Goal: Check status: Check status

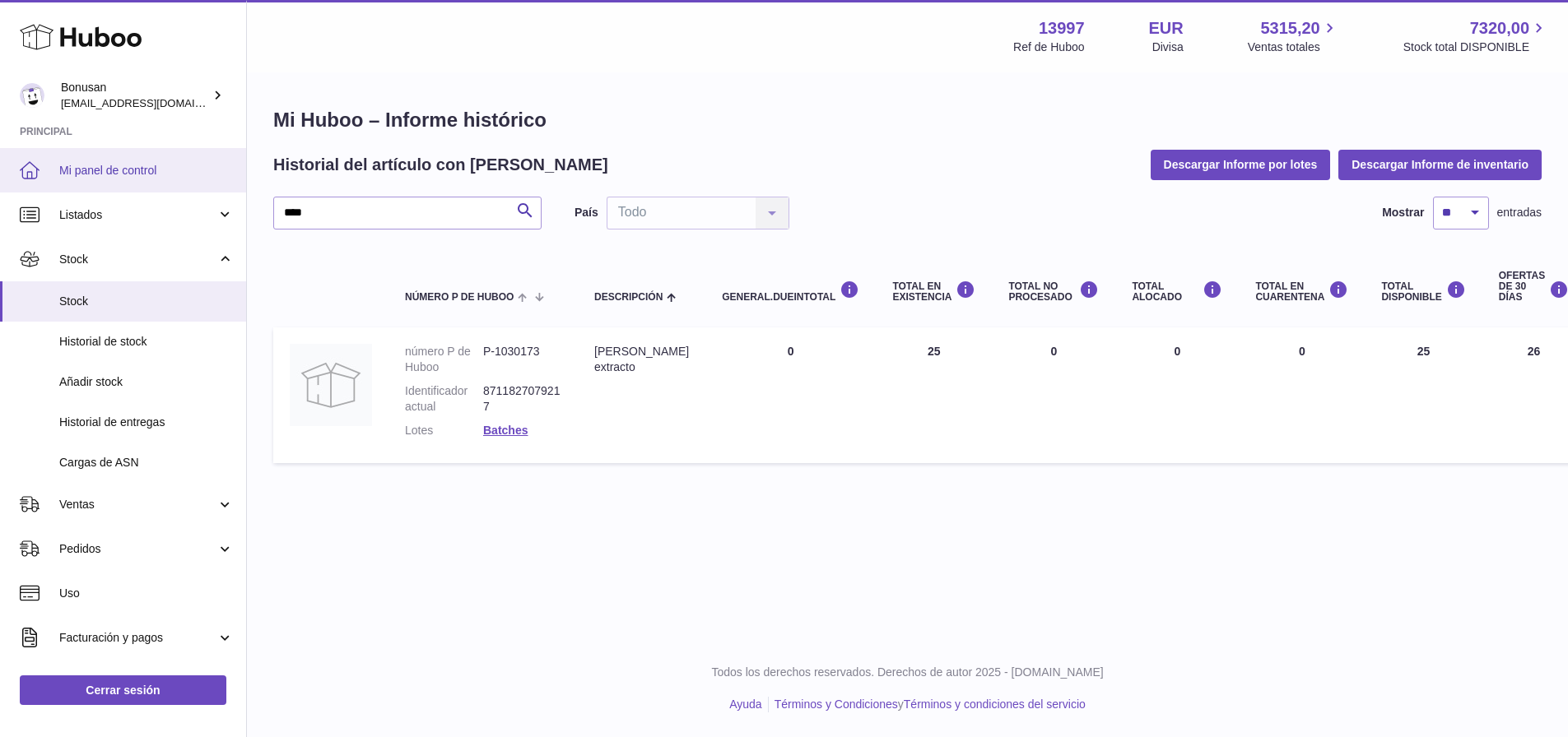
drag, startPoint x: 240, startPoint y: 201, endPoint x: 141, endPoint y: 188, distance: 99.8
click at [147, 187] on div "Huboo Bonusan info@bonusan.es Principal Mi panel de control Listados No está co…" at bounding box center [784, 368] width 1568 height 737
type input "****"
click at [70, 302] on span "Stock" at bounding box center [146, 301] width 175 height 16
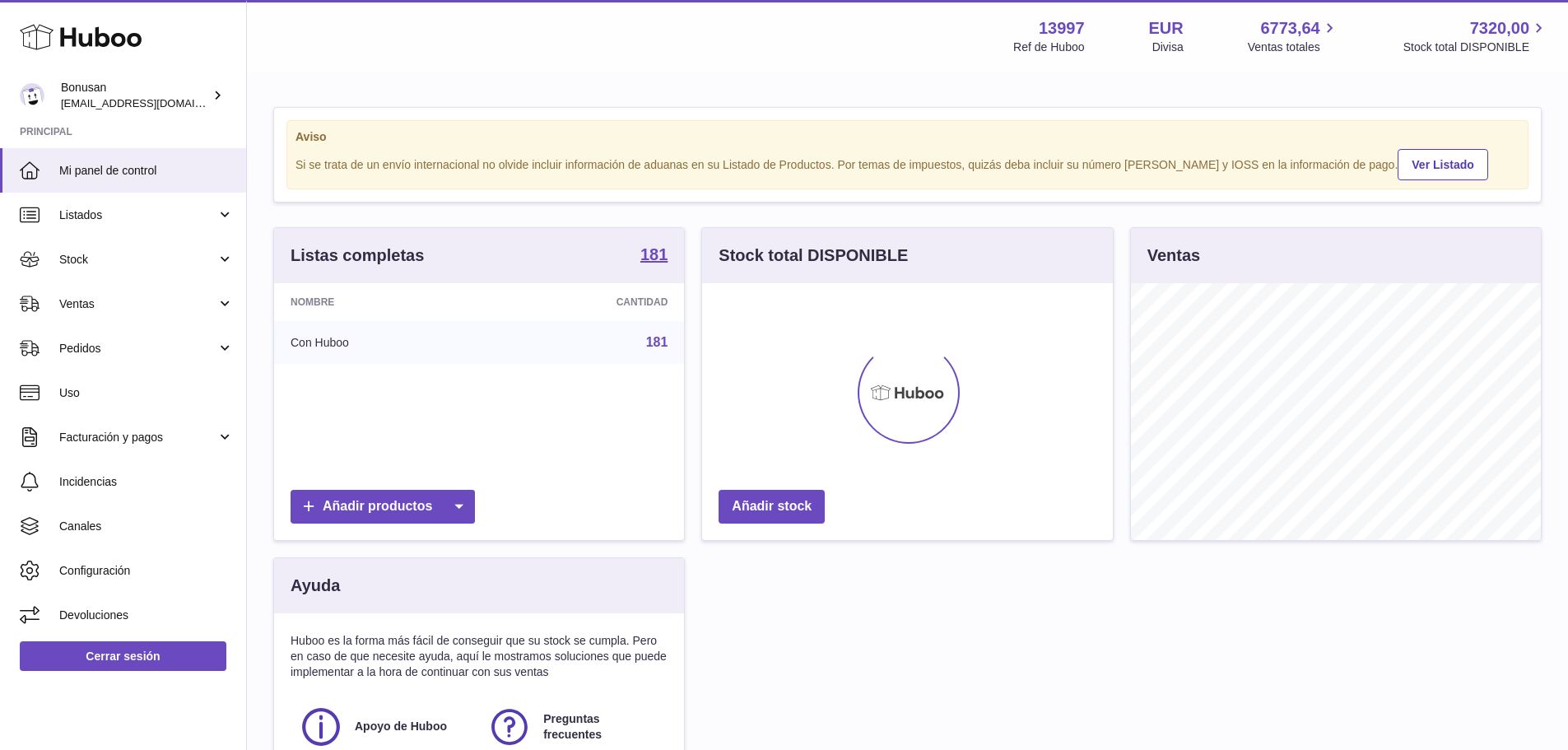
scroll to position [257, 410]
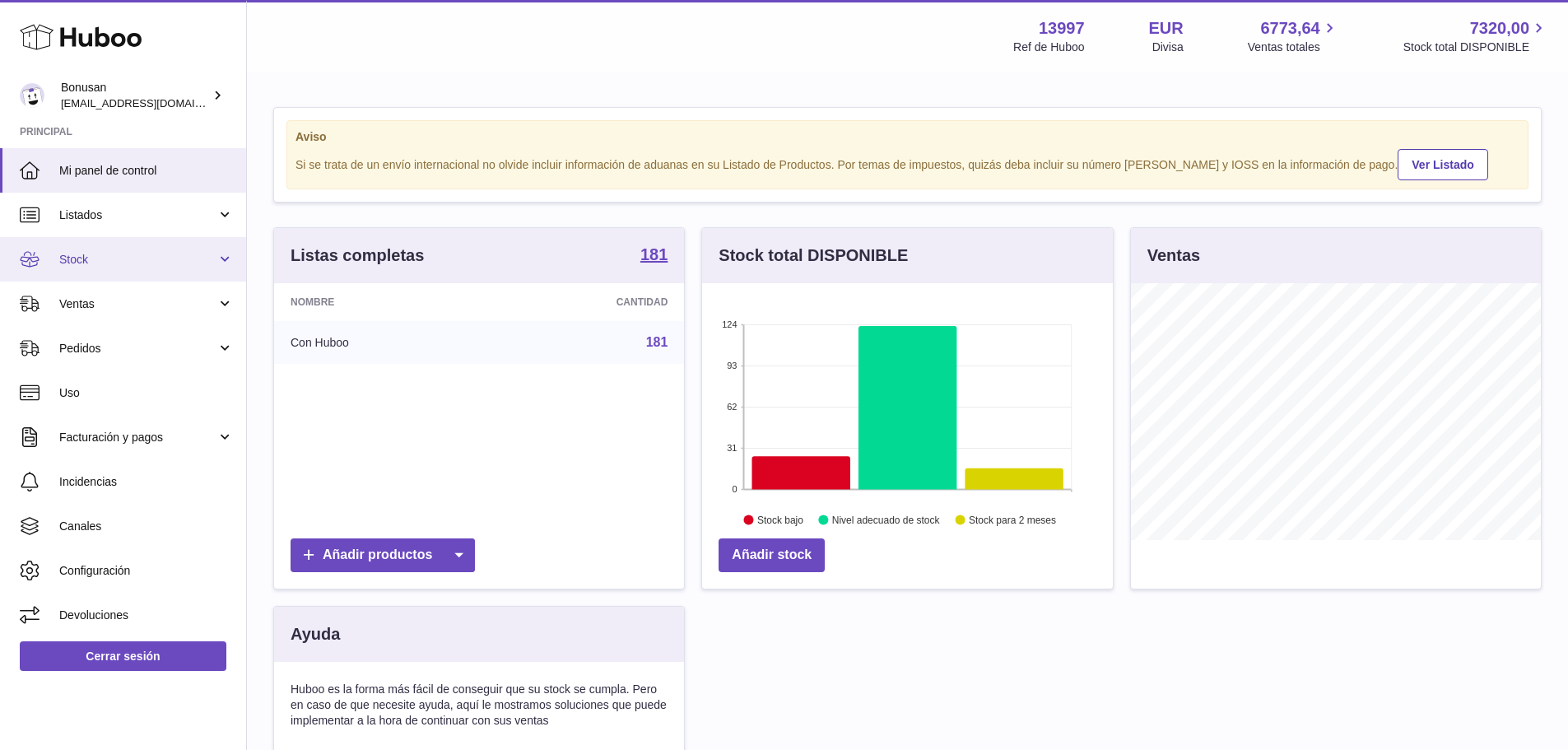
click at [82, 252] on span "Stock" at bounding box center [137, 260] width 157 height 16
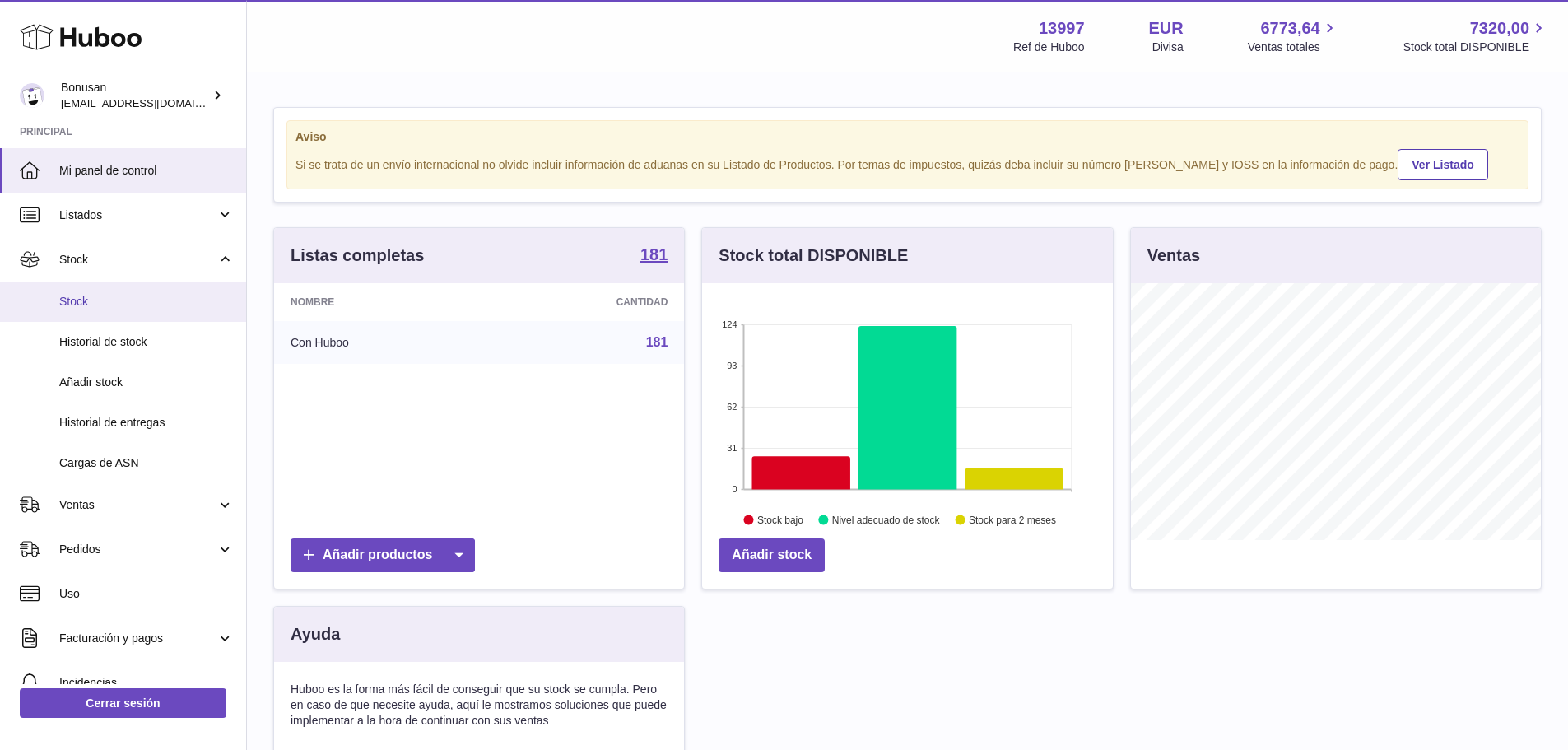
click at [69, 304] on span "Stock" at bounding box center [146, 301] width 175 height 16
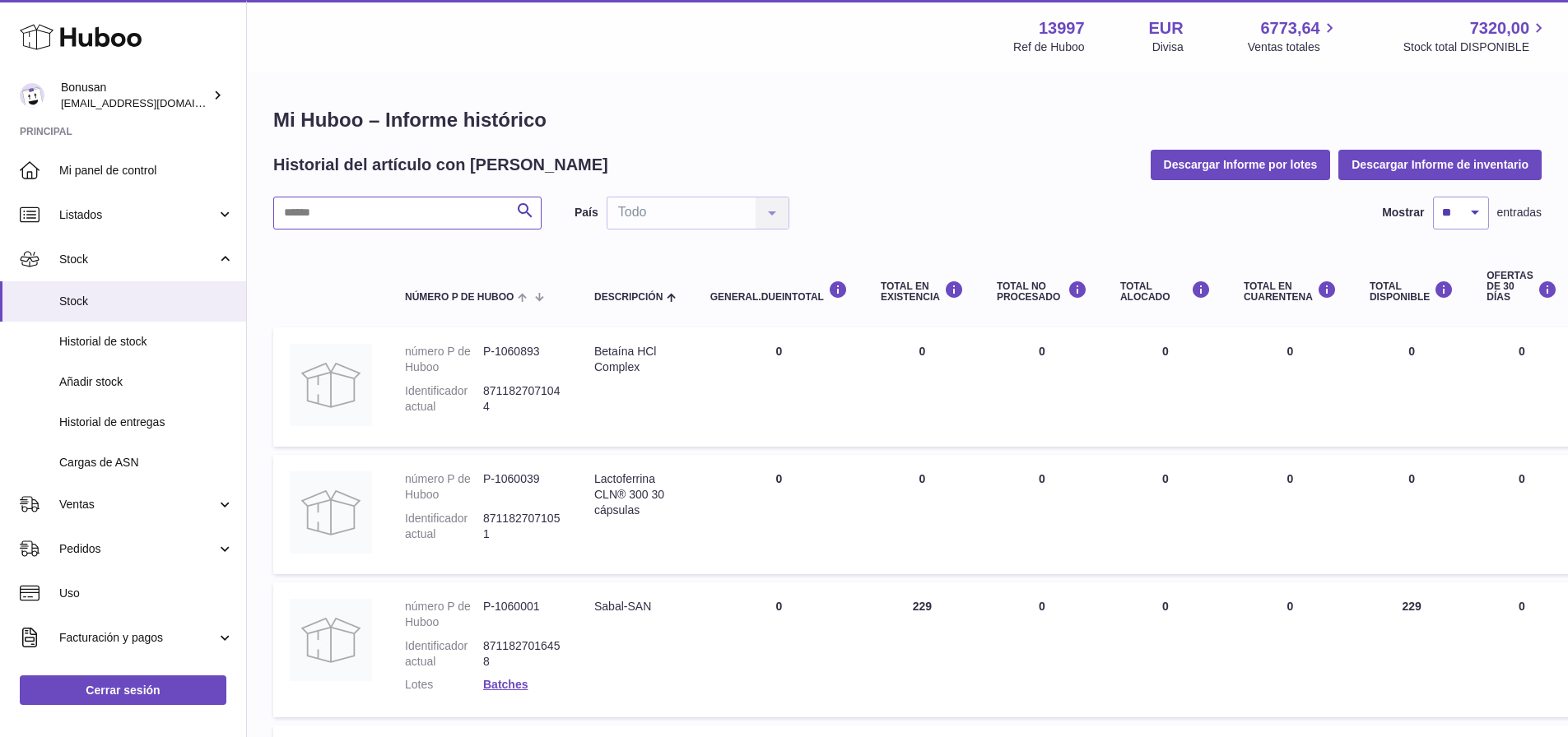
click at [393, 203] on input "text" at bounding box center [407, 213] width 269 height 33
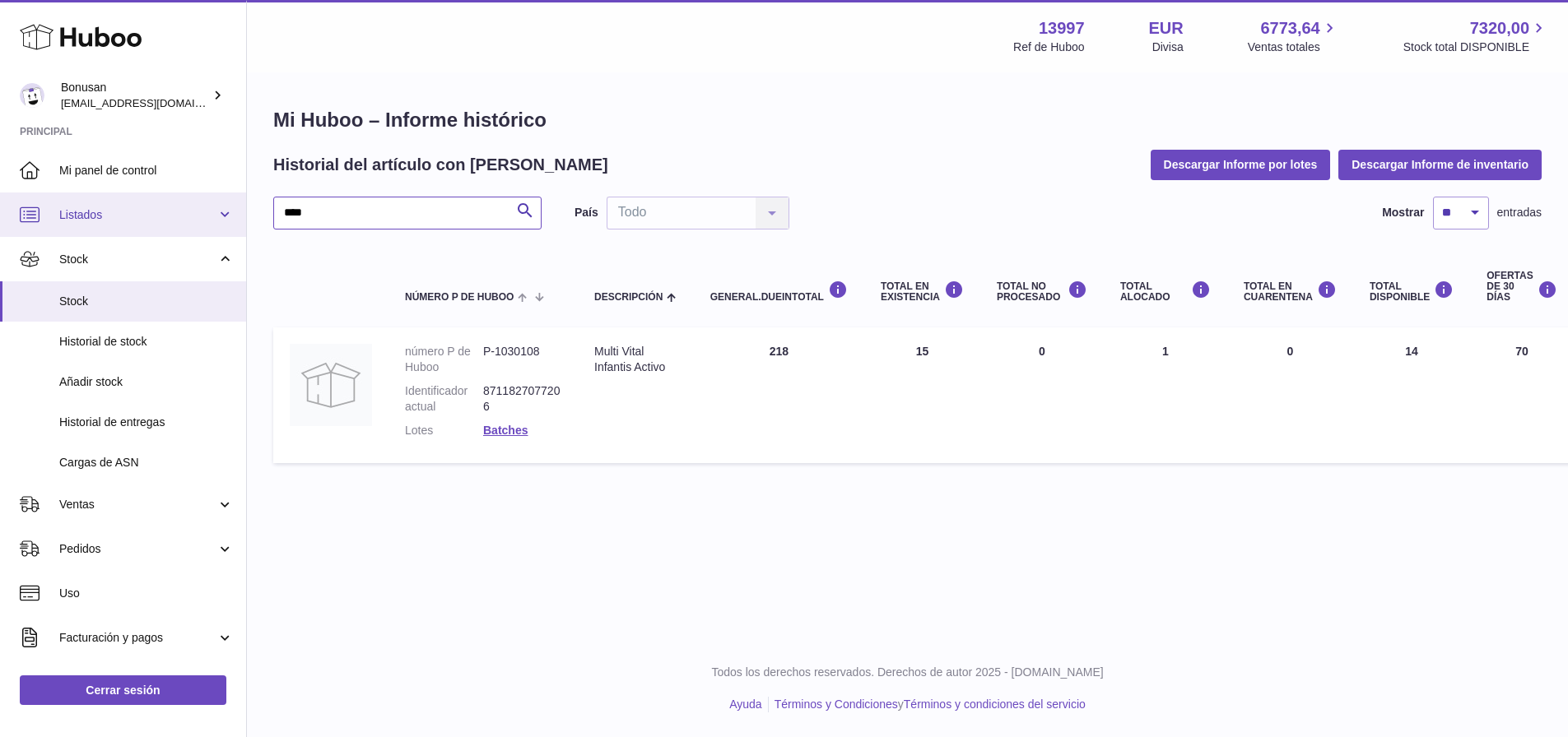
drag, startPoint x: 315, startPoint y: 215, endPoint x: 214, endPoint y: 227, distance: 101.7
click at [214, 227] on div "Huboo Bonusan info@bonusan.es Principal Mi panel de control Listados No está co…" at bounding box center [784, 368] width 1568 height 737
type input "****"
